Goal: Task Accomplishment & Management: Manage account settings

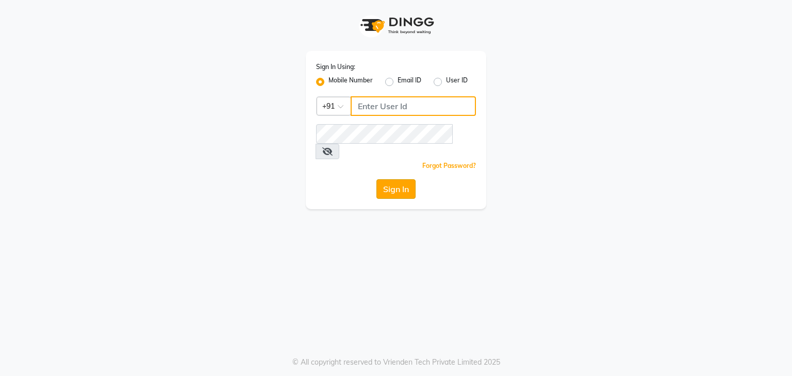
type input "7517089196"
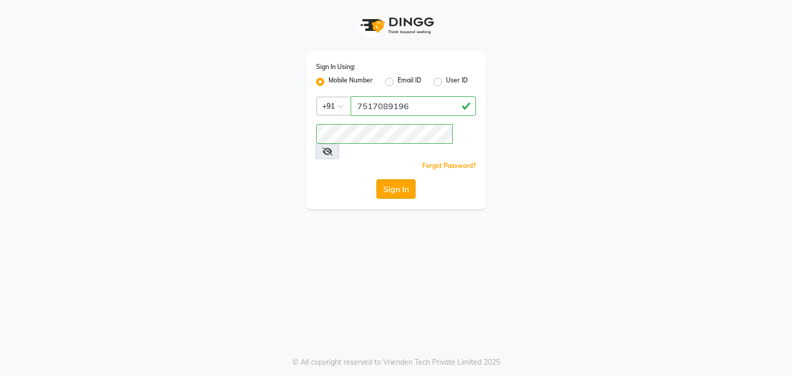
click at [401, 179] on button "Sign In" at bounding box center [395, 189] width 39 height 20
